Goal: Task Accomplishment & Management: Manage account settings

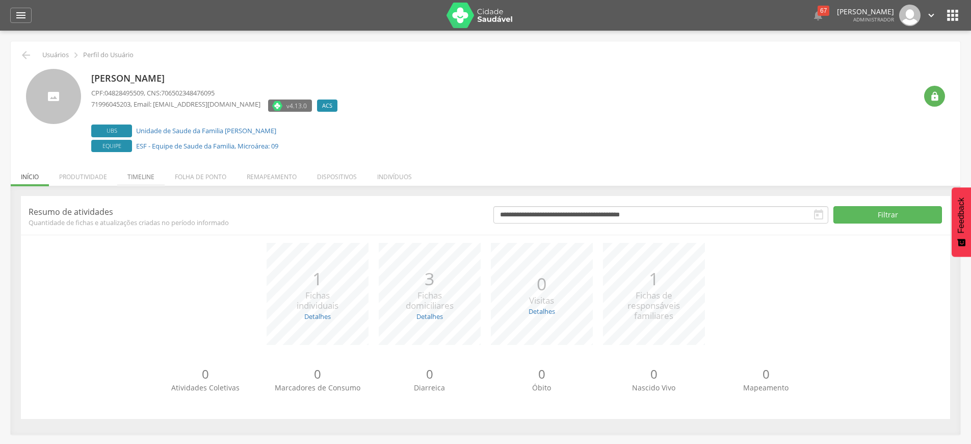
click at [143, 180] on li "Timeline" at bounding box center [140, 174] width 47 height 24
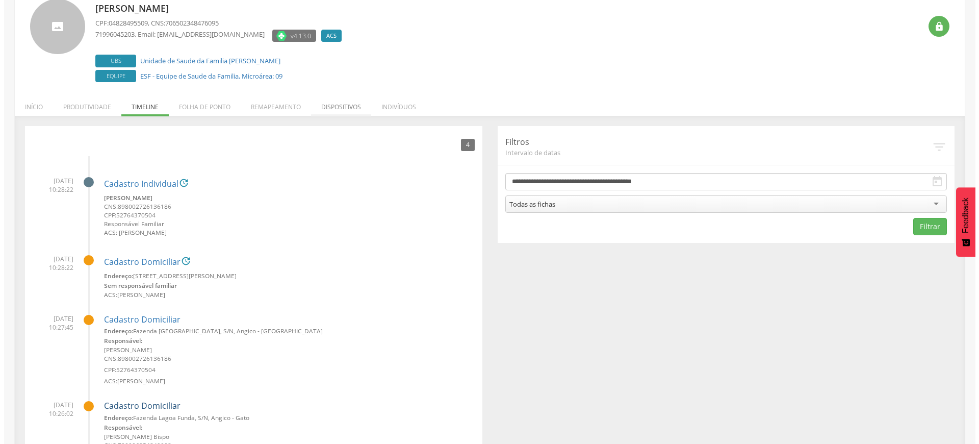
scroll to position [17, 0]
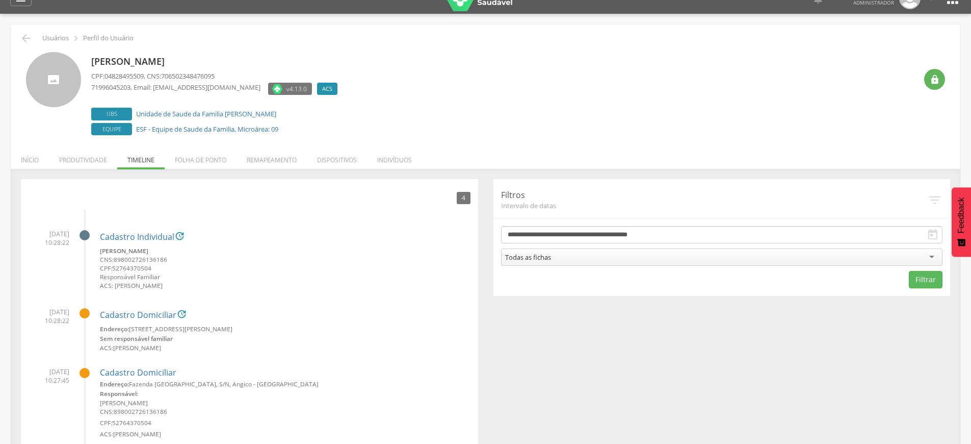
click at [263, 175] on div "**********" at bounding box center [486, 367] width 950 height 396
click at [264, 162] on li "Remapeamento" at bounding box center [272, 157] width 70 height 24
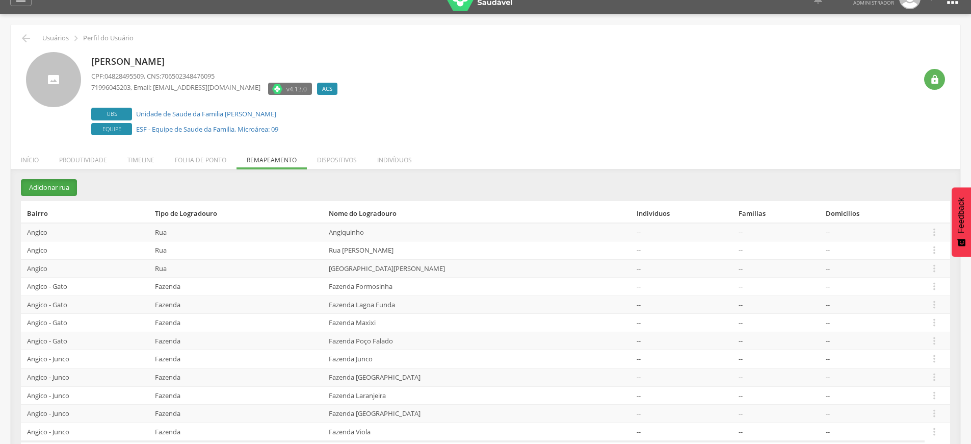
click at [66, 187] on button "Adicionar rua" at bounding box center [49, 187] width 56 height 17
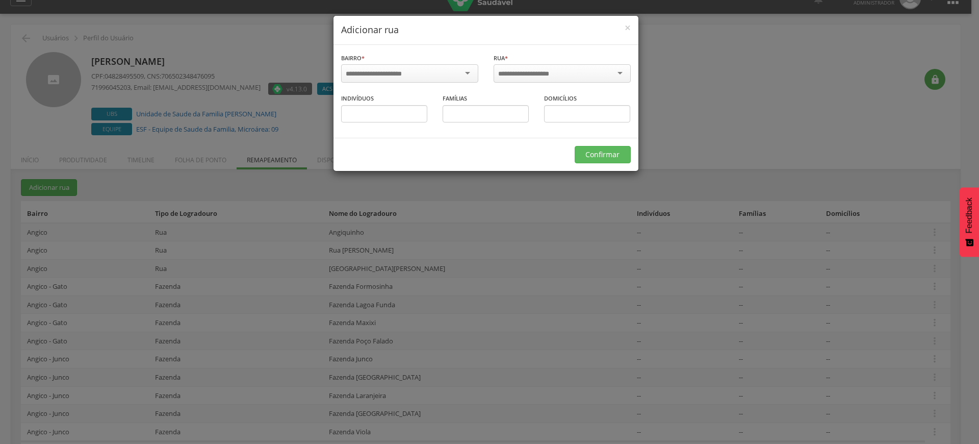
click at [405, 75] on input "select-one" at bounding box center [380, 73] width 69 height 9
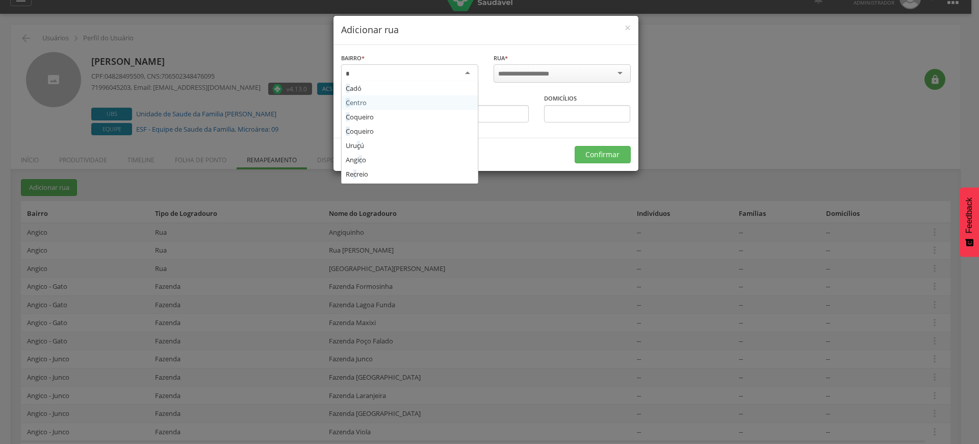
type input "**"
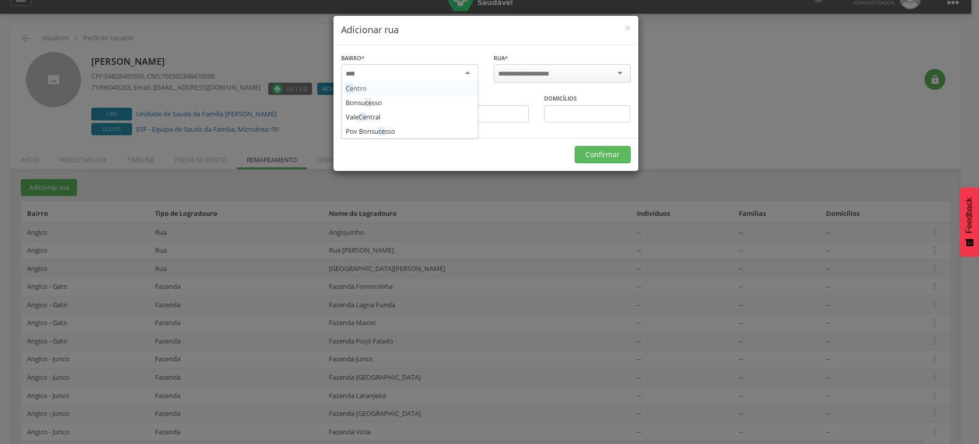
scroll to position [0, 0]
click at [502, 71] on input "select-one" at bounding box center [520, 73] width 44 height 9
click at [506, 72] on input "select-one" at bounding box center [530, 73] width 65 height 9
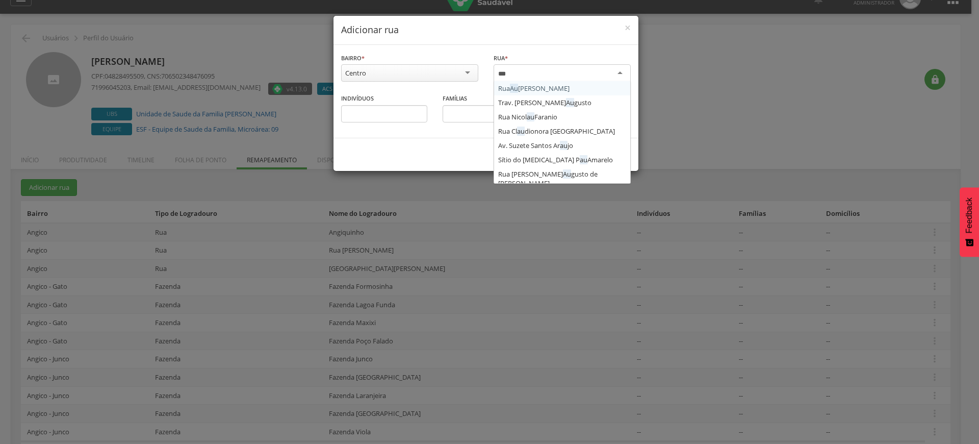
type input "****"
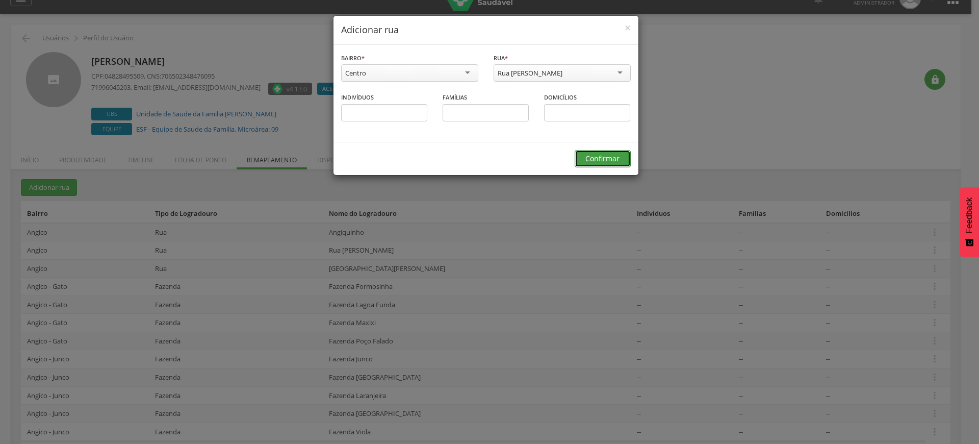
click at [599, 162] on button "Confirmar" at bounding box center [603, 158] width 56 height 17
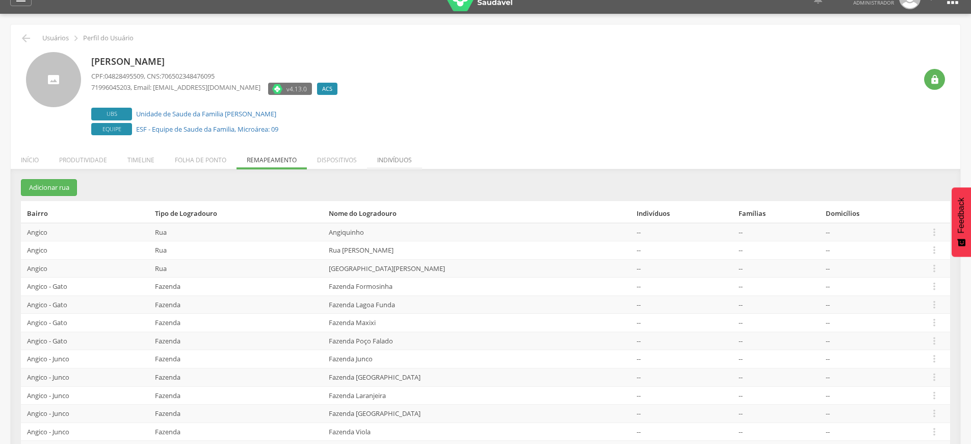
click at [405, 155] on li "Indivíduos" at bounding box center [394, 157] width 55 height 24
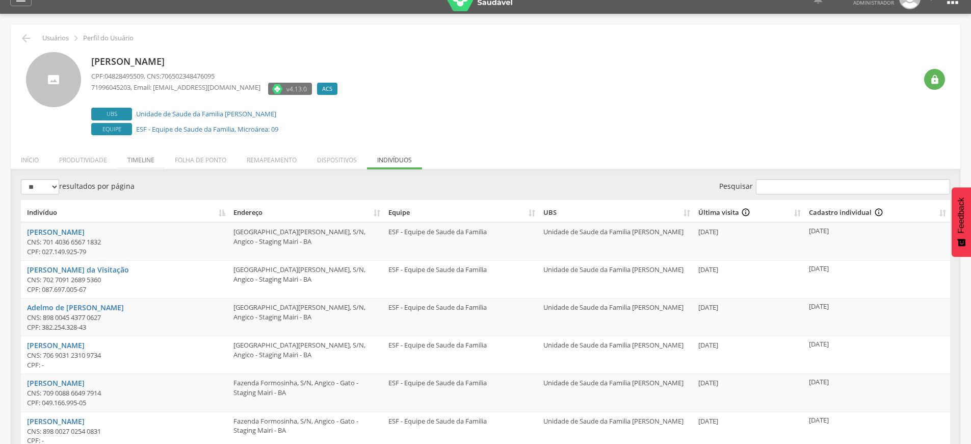
click at [148, 161] on li "Timeline" at bounding box center [140, 157] width 47 height 24
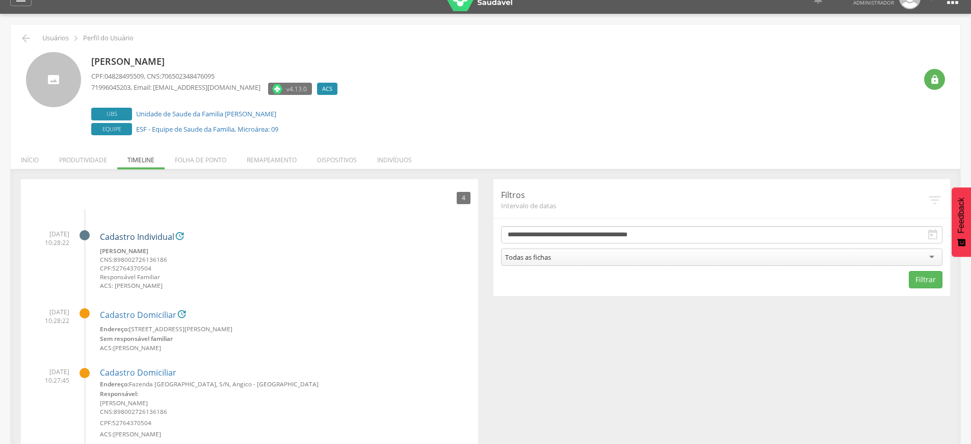
scroll to position [139, 0]
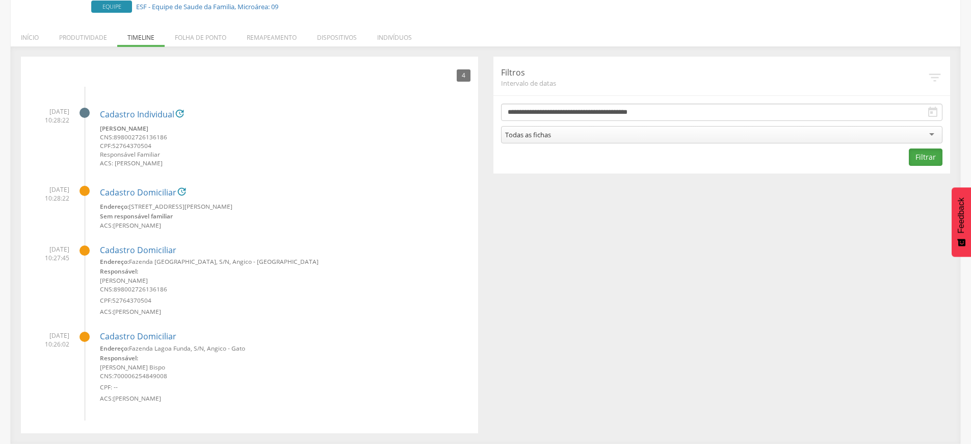
click at [929, 153] on button "Filtrar" at bounding box center [926, 156] width 34 height 17
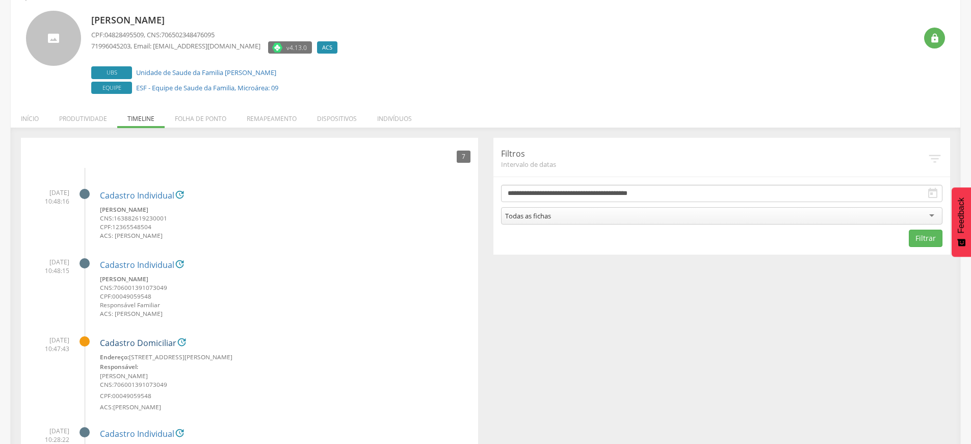
scroll to position [0, 0]
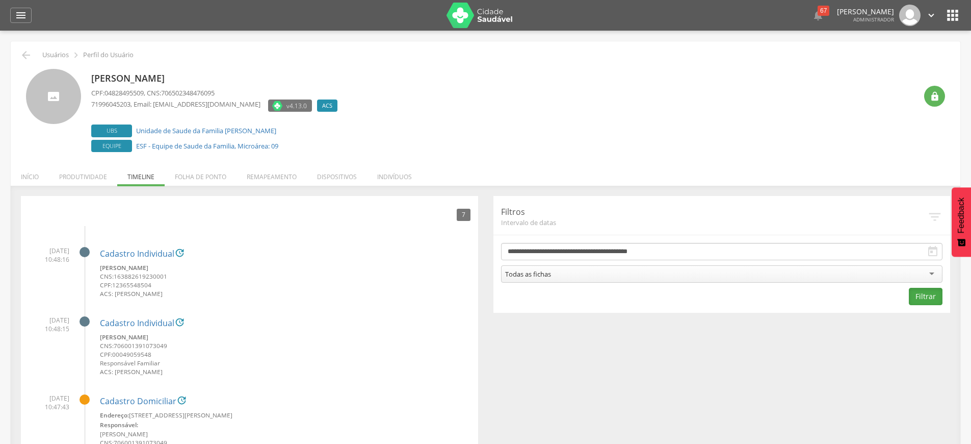
click at [925, 294] on button "Filtrar" at bounding box center [926, 296] width 34 height 17
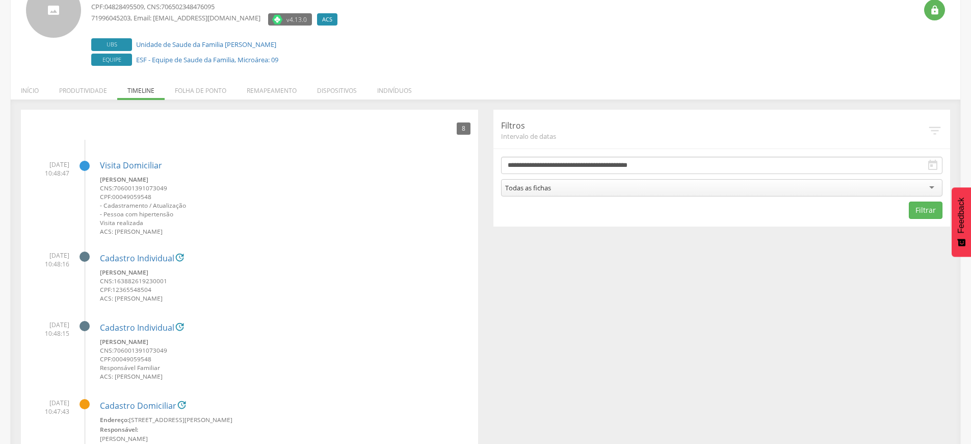
scroll to position [122, 0]
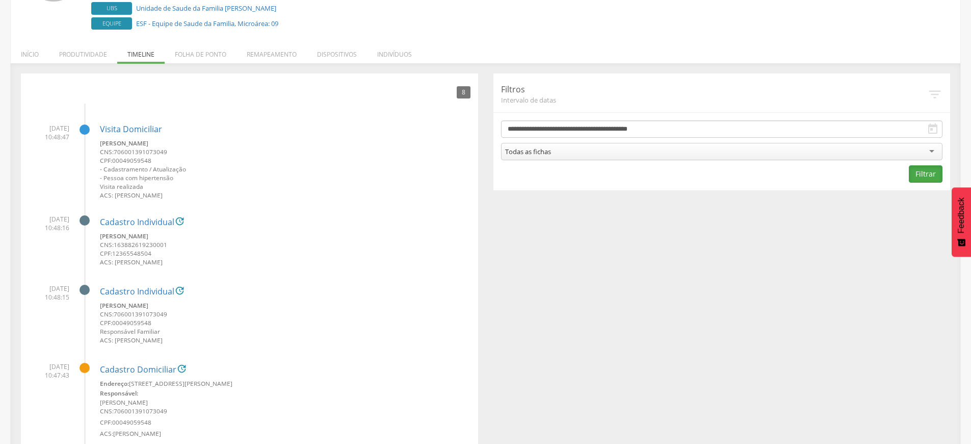
click at [932, 173] on button "Filtrar" at bounding box center [926, 173] width 34 height 17
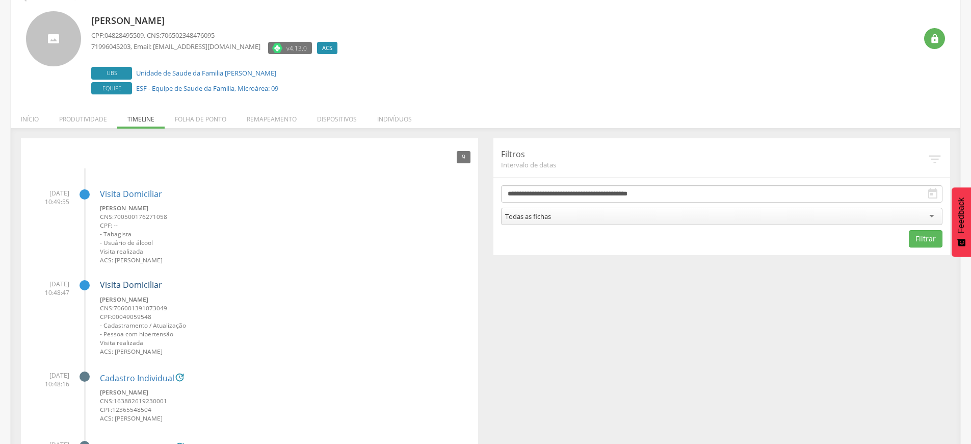
scroll to position [0, 0]
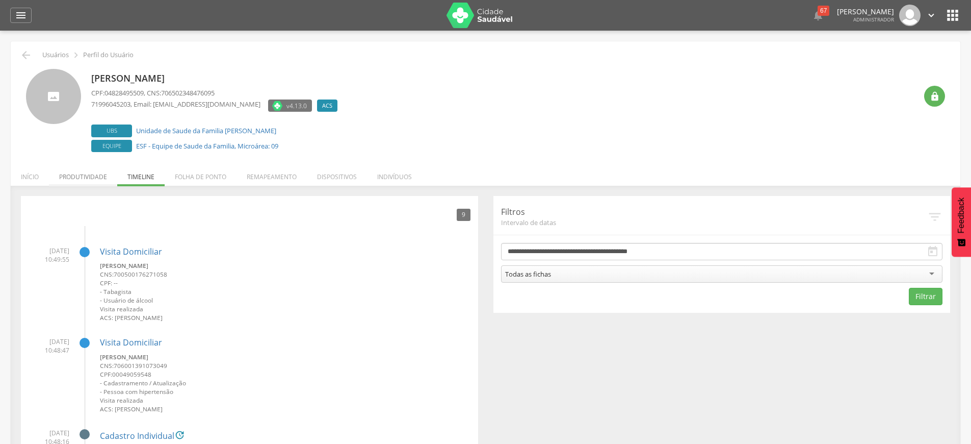
click at [80, 174] on li "Produtividade" at bounding box center [83, 174] width 68 height 24
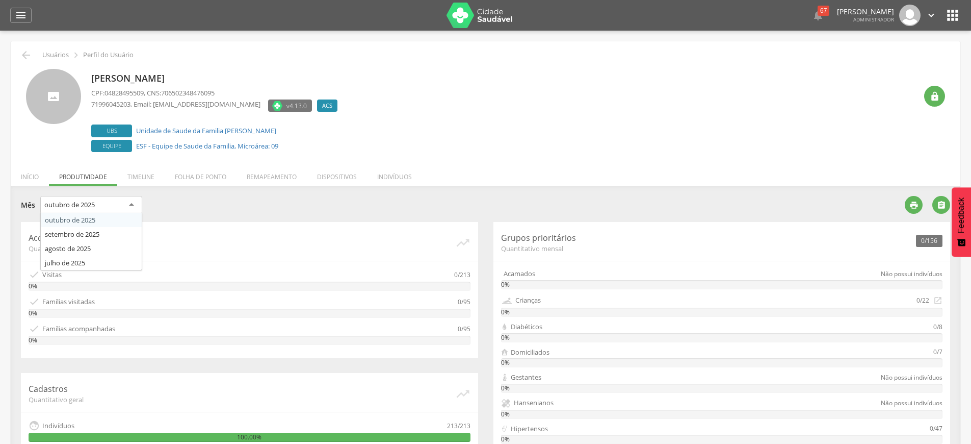
click at [120, 211] on div "outubro de 2025" at bounding box center [91, 205] width 102 height 18
click at [105, 212] on div "setembro de 2025" at bounding box center [91, 204] width 102 height 17
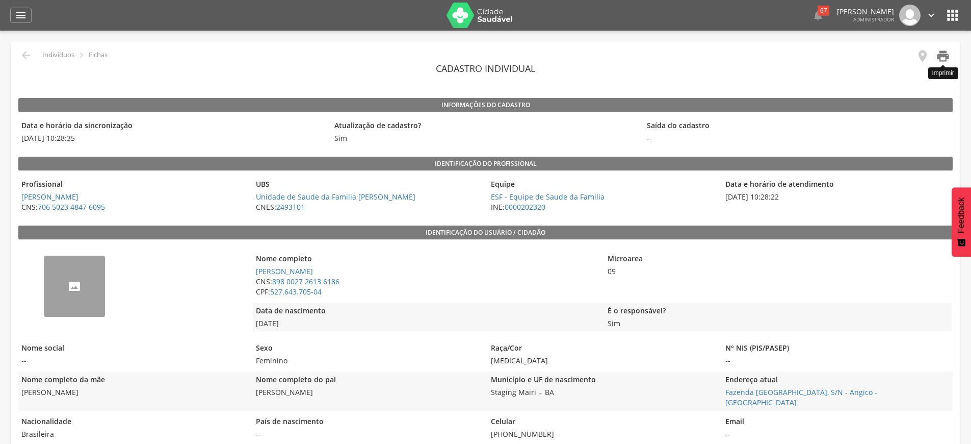
click at [941, 55] on icon "" at bounding box center [943, 56] width 14 height 14
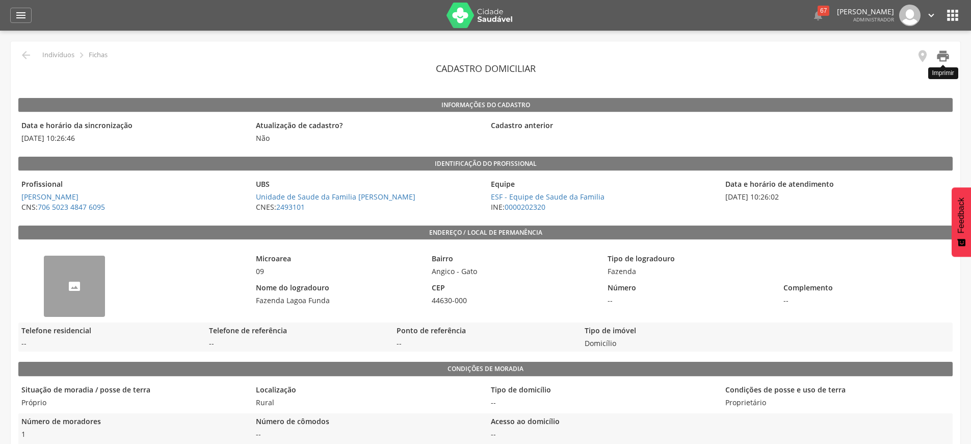
click at [944, 53] on icon "" at bounding box center [943, 56] width 14 height 14
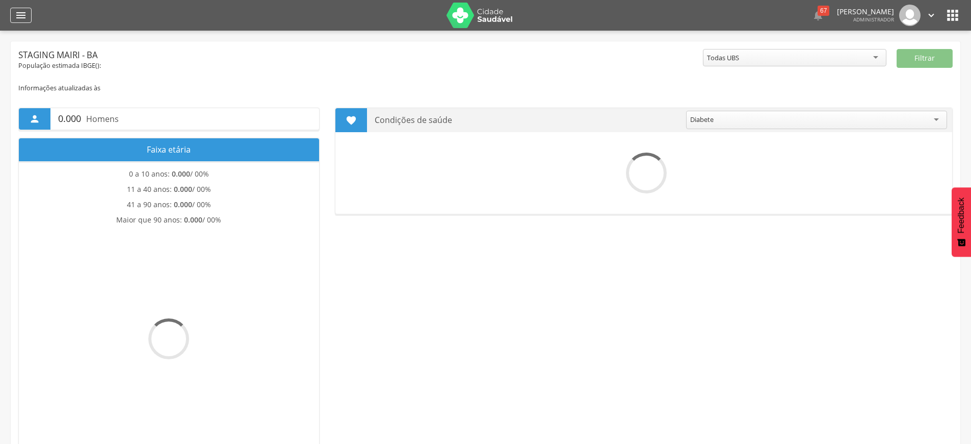
click at [29, 11] on div "" at bounding box center [20, 15] width 21 height 15
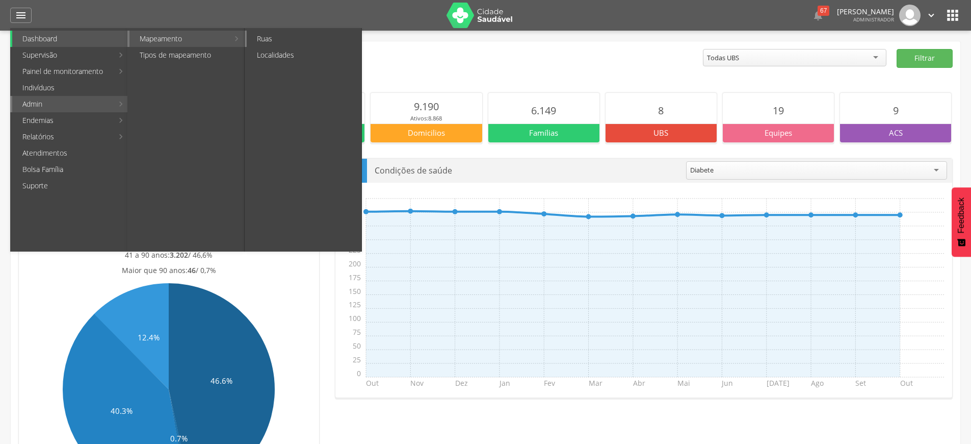
click at [307, 31] on link "Ruas" at bounding box center [304, 39] width 115 height 16
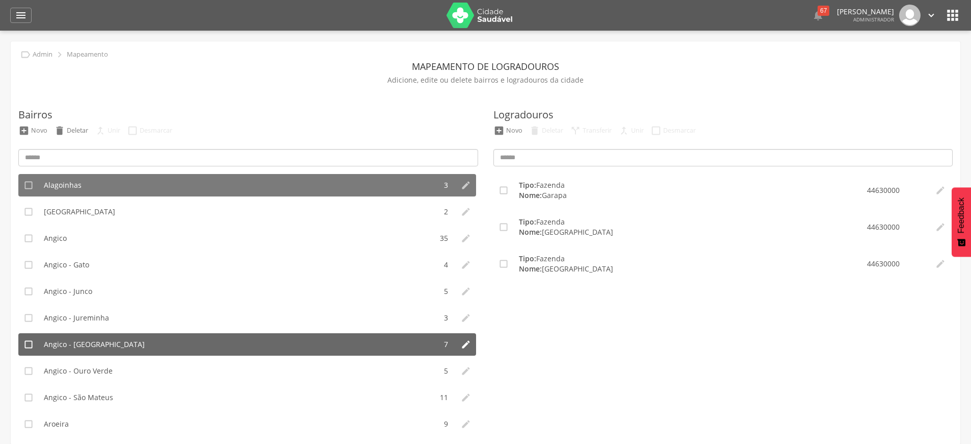
scroll to position [184, 0]
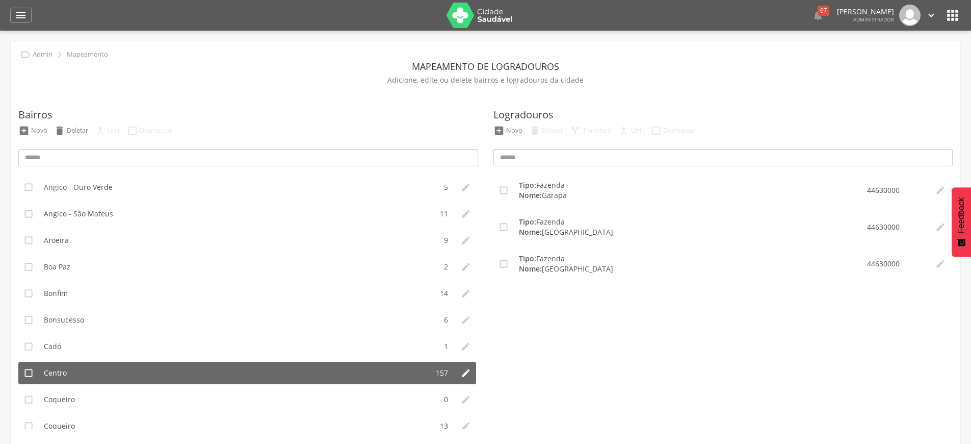
click at [145, 379] on li "Centro" at bounding box center [234, 373] width 390 height 22
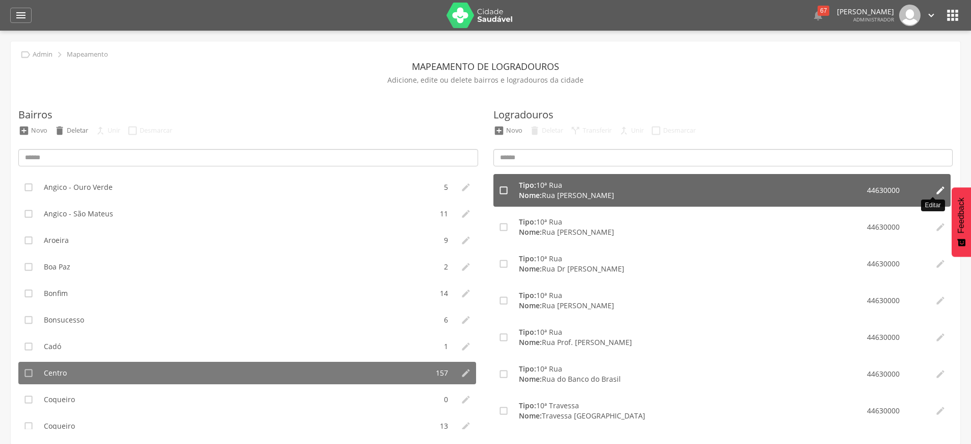
click at [936, 191] on icon "" at bounding box center [941, 190] width 10 height 10
type input "**********"
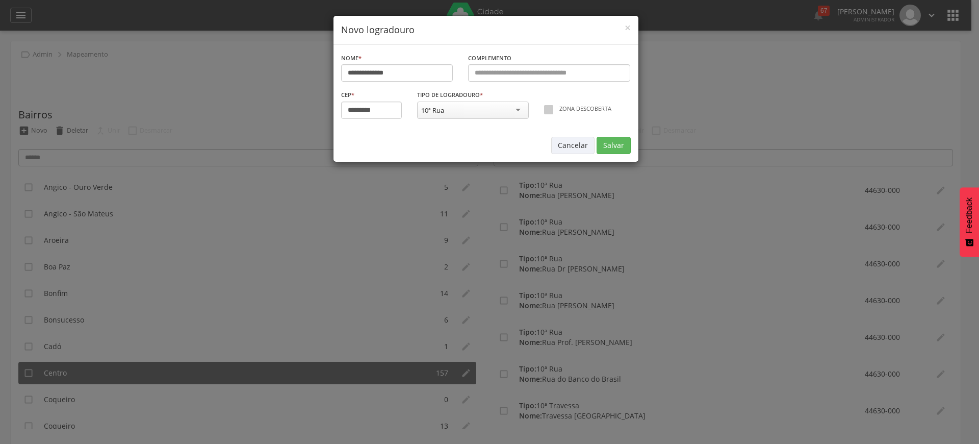
click at [552, 110] on div at bounding box center [548, 109] width 9 height 9
click at [616, 148] on button "Salvar" at bounding box center [614, 145] width 34 height 17
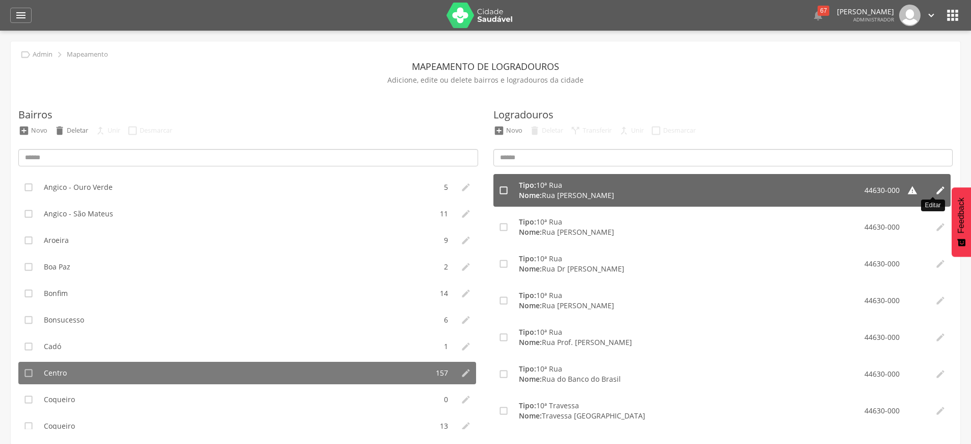
click at [936, 190] on icon "" at bounding box center [941, 190] width 10 height 10
type input "*********"
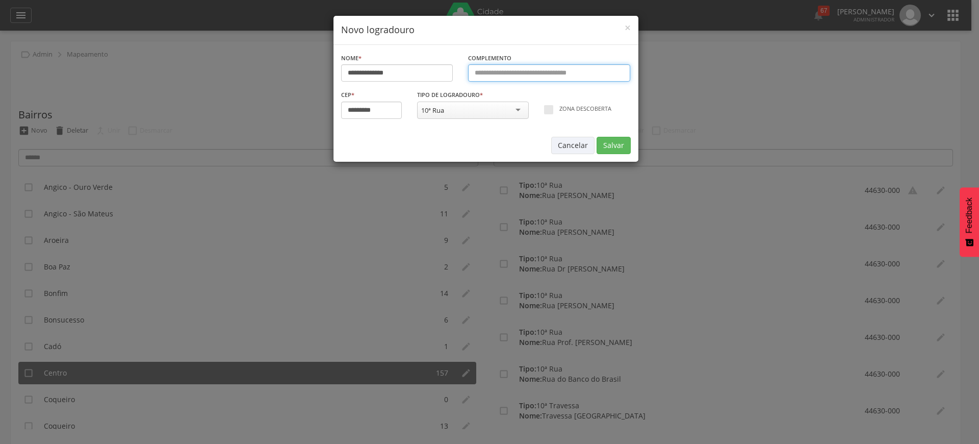
click at [532, 73] on input "text" at bounding box center [549, 72] width 163 height 17
type input "**********"
click at [623, 147] on button "Salvar" at bounding box center [614, 145] width 34 height 17
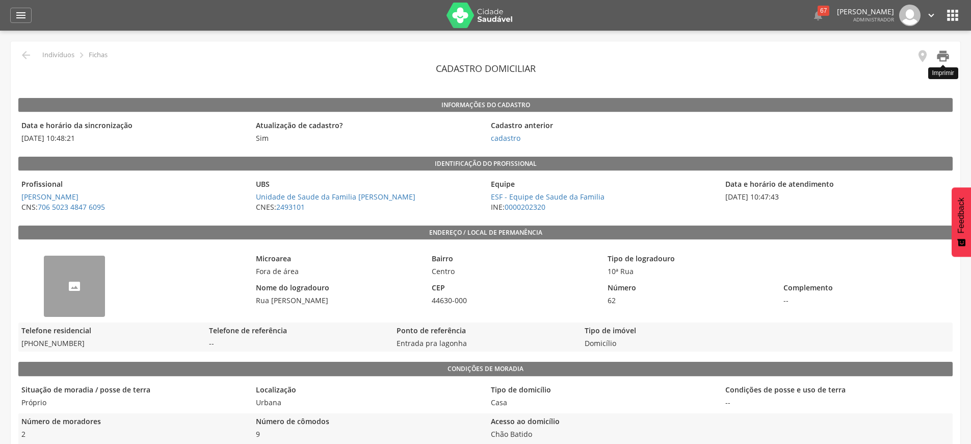
click at [947, 60] on icon "" at bounding box center [943, 56] width 14 height 14
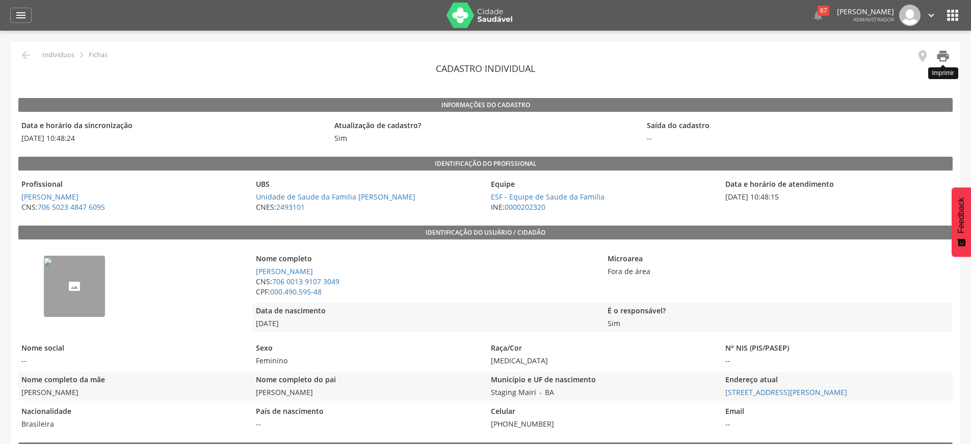
click at [948, 57] on icon "" at bounding box center [943, 56] width 14 height 14
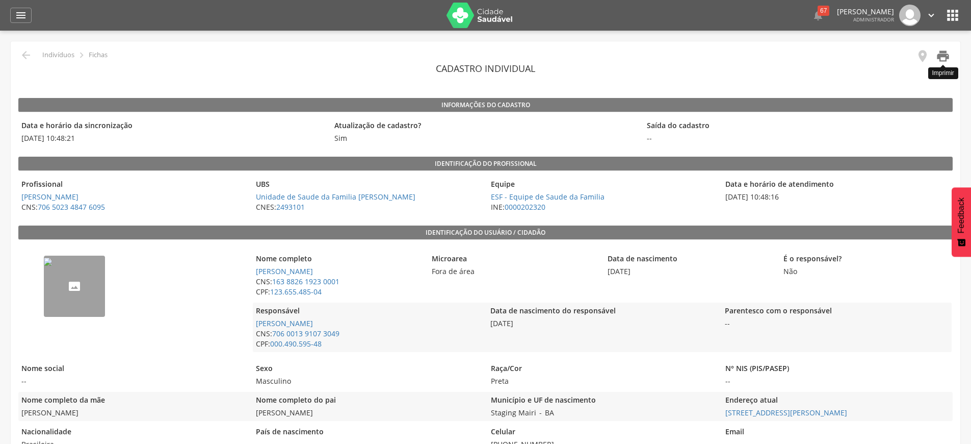
click at [944, 54] on icon "" at bounding box center [943, 56] width 14 height 14
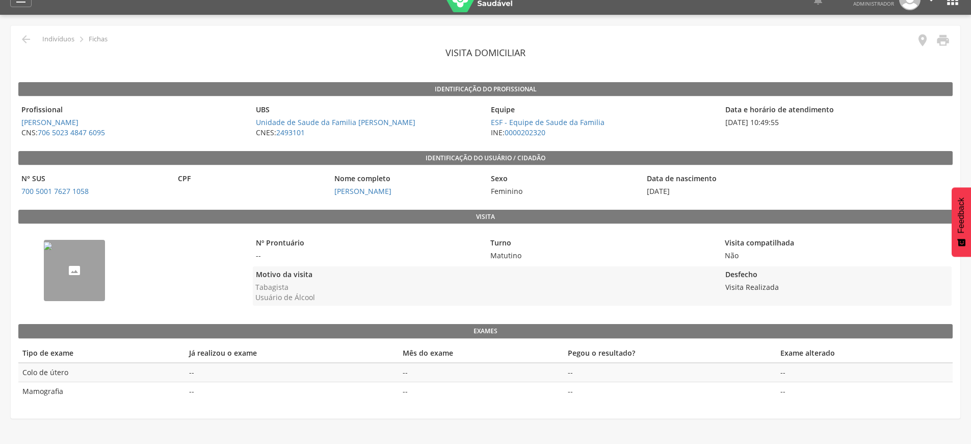
scroll to position [31, 0]
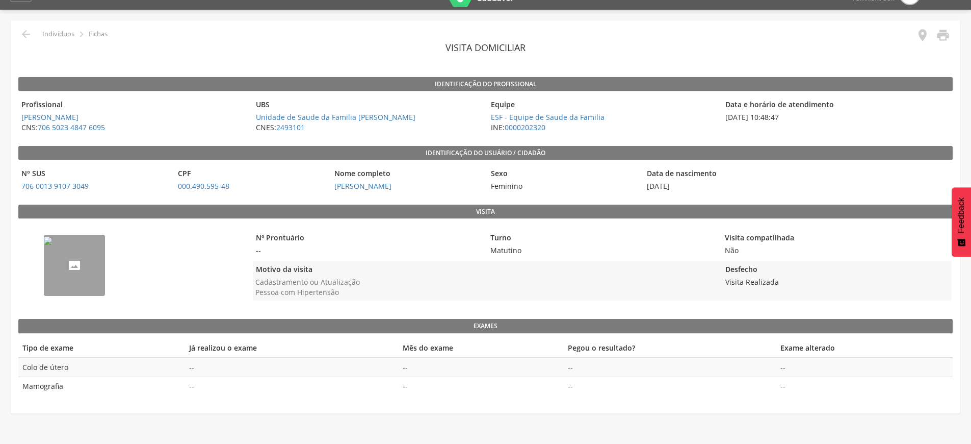
scroll to position [31, 0]
